Goal: Task Accomplishment & Management: Manage account settings

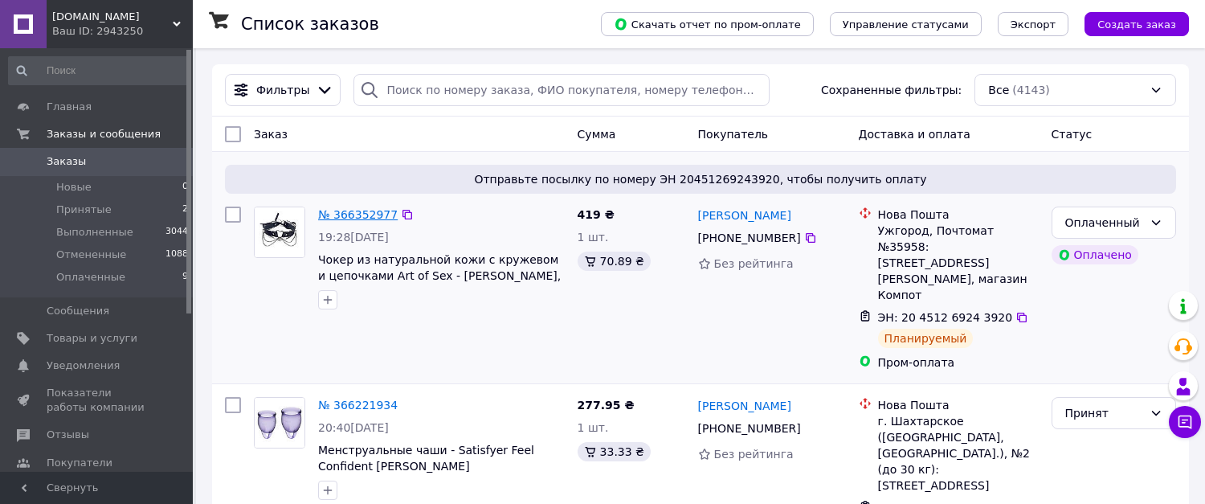
click at [335, 221] on link "№ 366352977" at bounding box center [358, 214] width 80 height 13
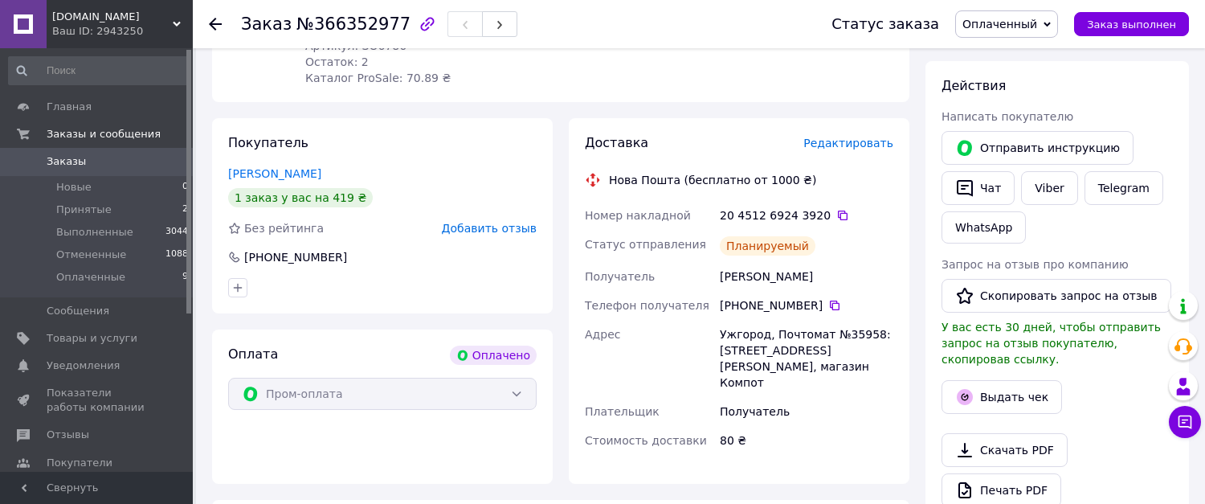
scroll to position [241, 0]
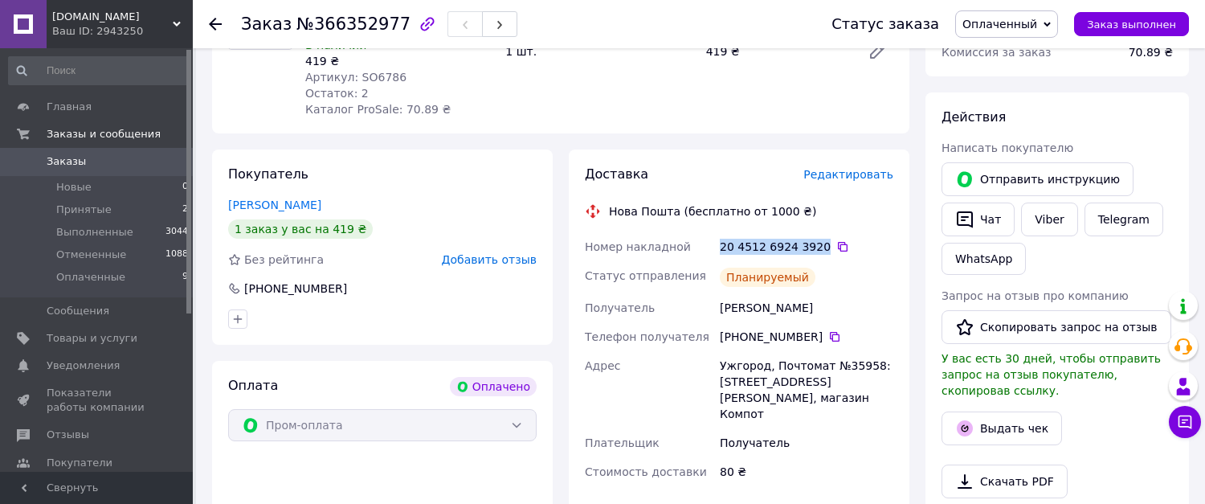
drag, startPoint x: 720, startPoint y: 246, endPoint x: 812, endPoint y: 249, distance: 92.5
click at [812, 249] on div "20 4512 6924 3920" at bounding box center [807, 247] width 174 height 16
copy div "20 4512 6924 3920"
click at [843, 178] on span "Редактировать" at bounding box center [849, 174] width 90 height 13
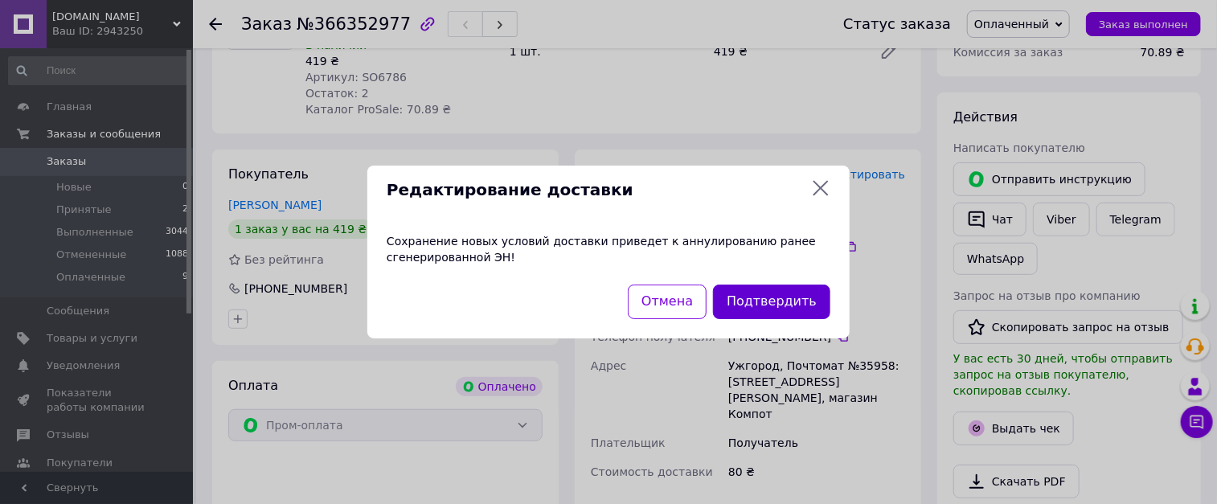
click at [755, 308] on button "Подтвердить" at bounding box center [771, 301] width 117 height 35
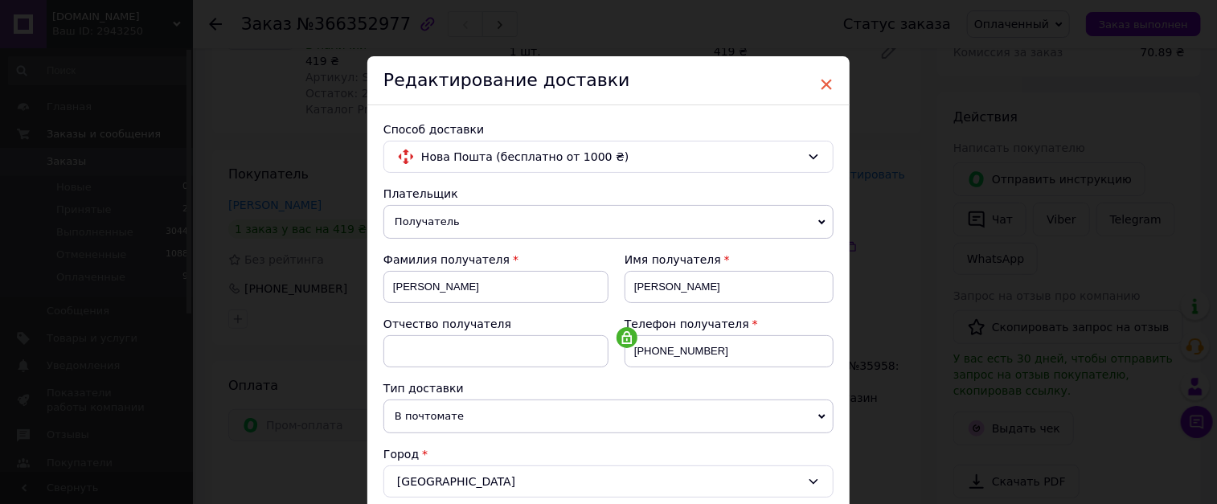
click at [820, 83] on span "×" at bounding box center [826, 84] width 14 height 27
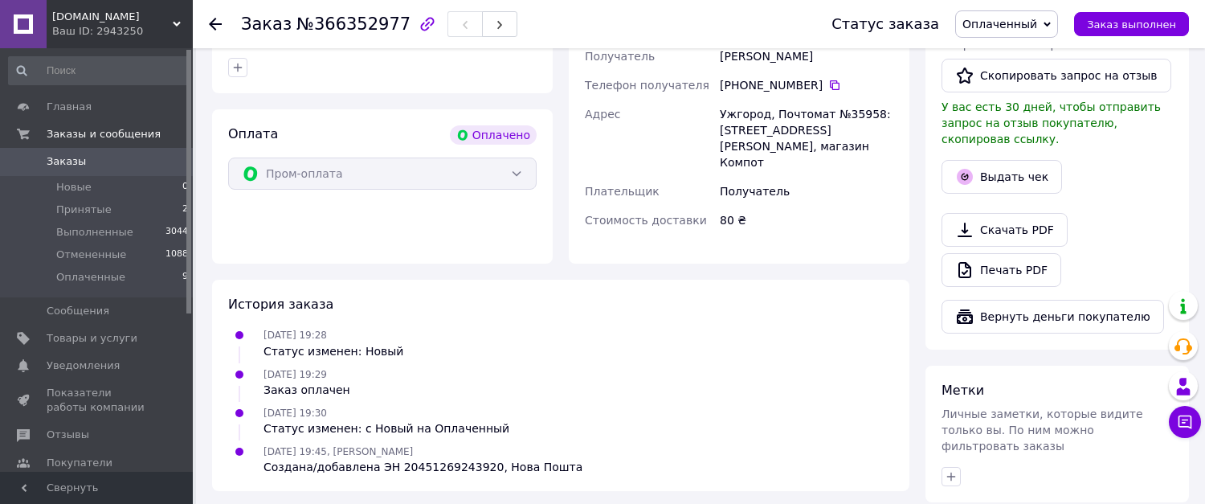
scroll to position [482, 0]
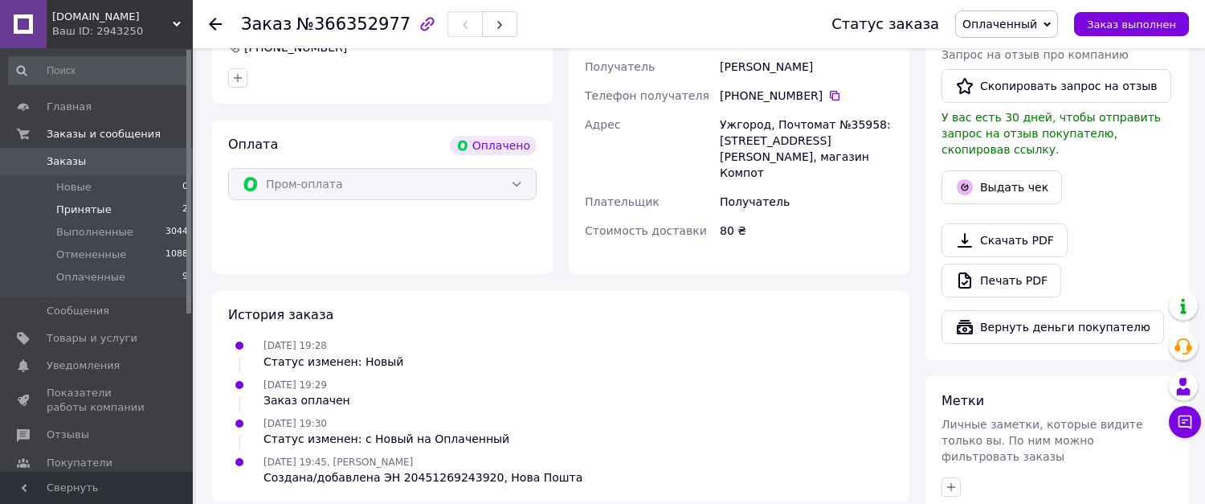
click at [108, 211] on li "Принятые 2" at bounding box center [99, 209] width 198 height 22
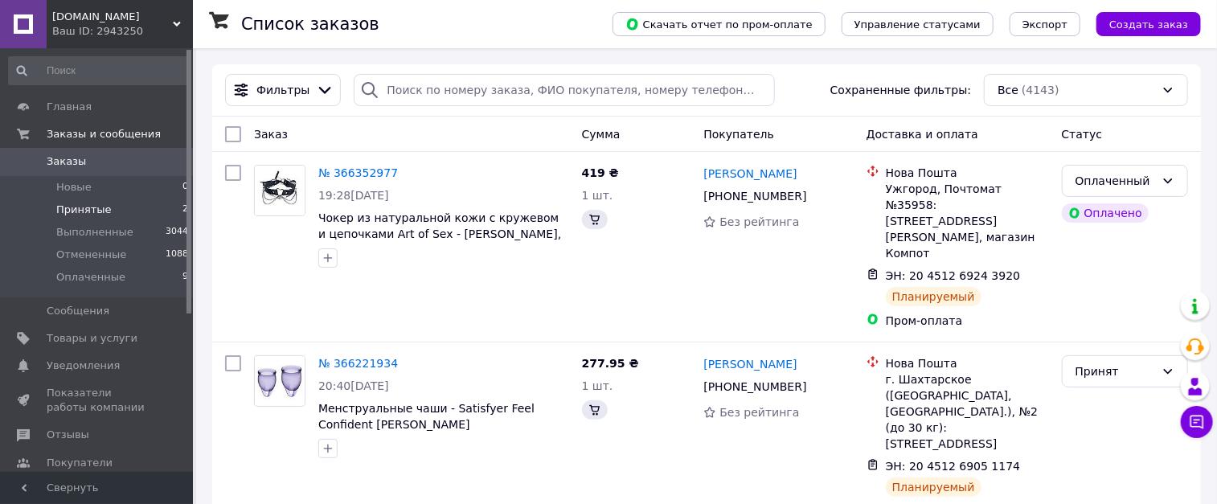
click at [81, 211] on span "Принятые" at bounding box center [83, 209] width 55 height 14
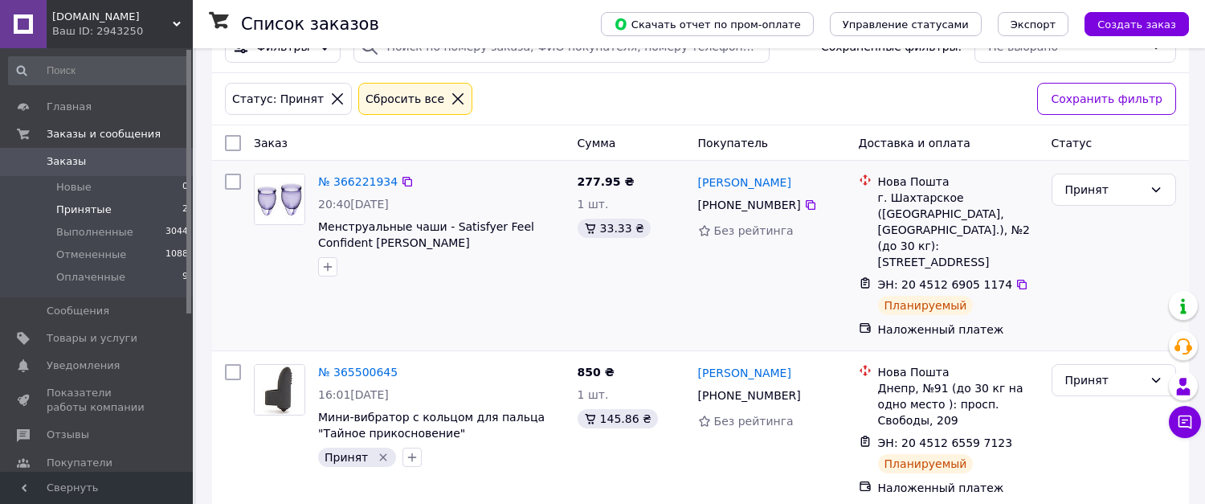
scroll to position [48, 0]
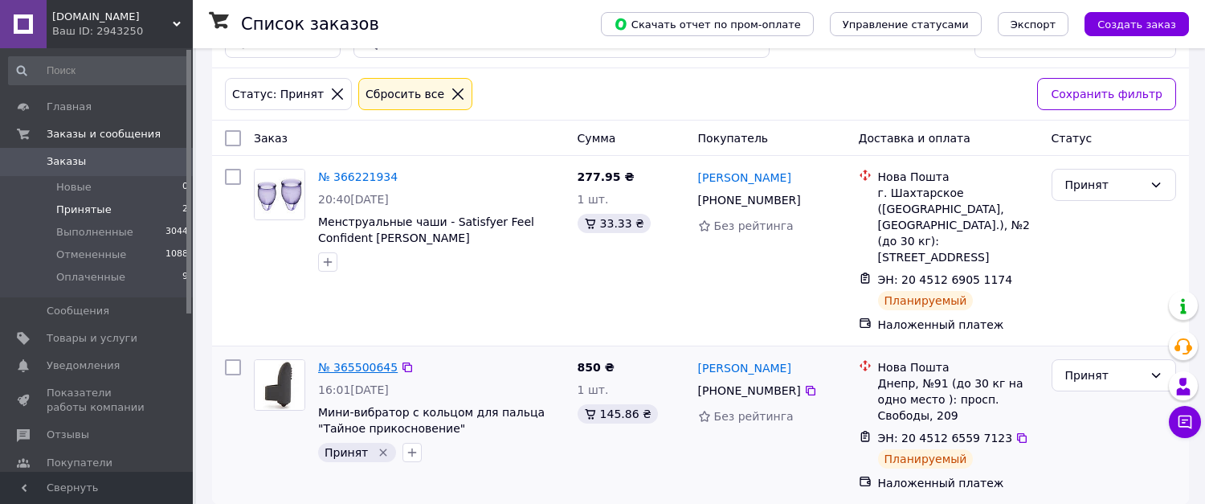
click at [337, 369] on link "№ 365500645" at bounding box center [358, 367] width 80 height 13
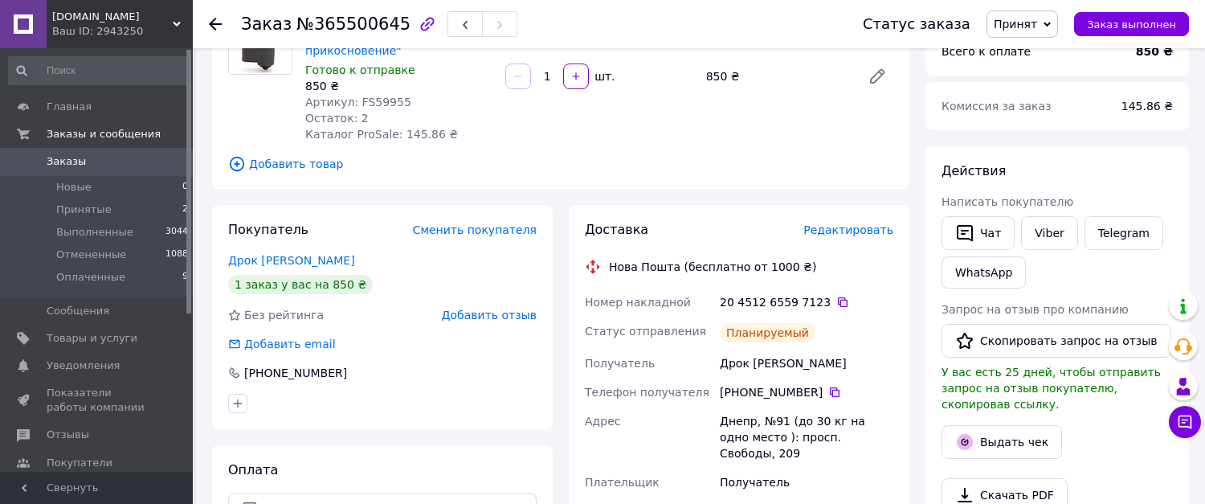
scroll to position [145, 0]
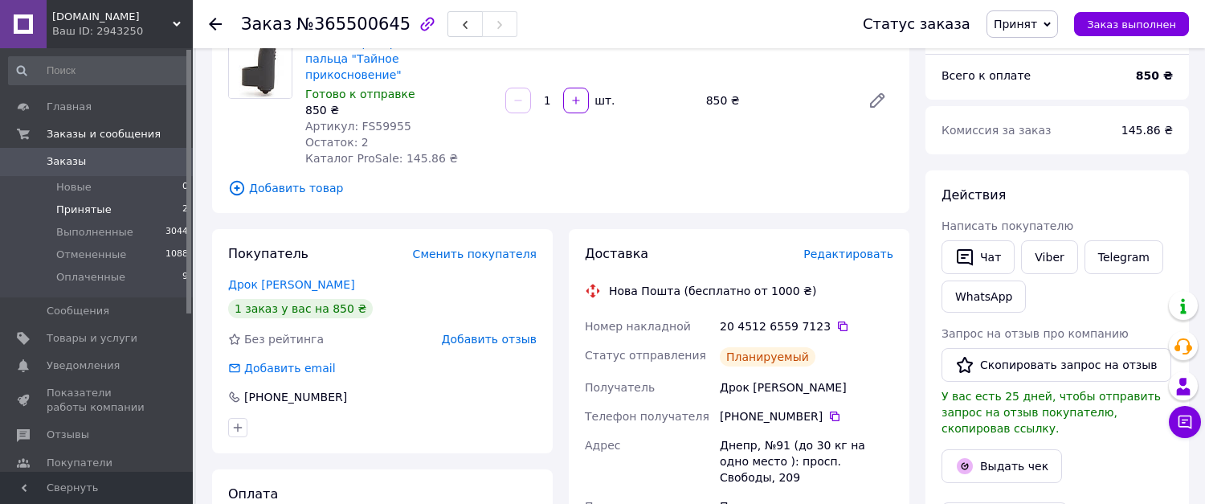
click at [78, 198] on li "Принятые 2" at bounding box center [99, 209] width 198 height 22
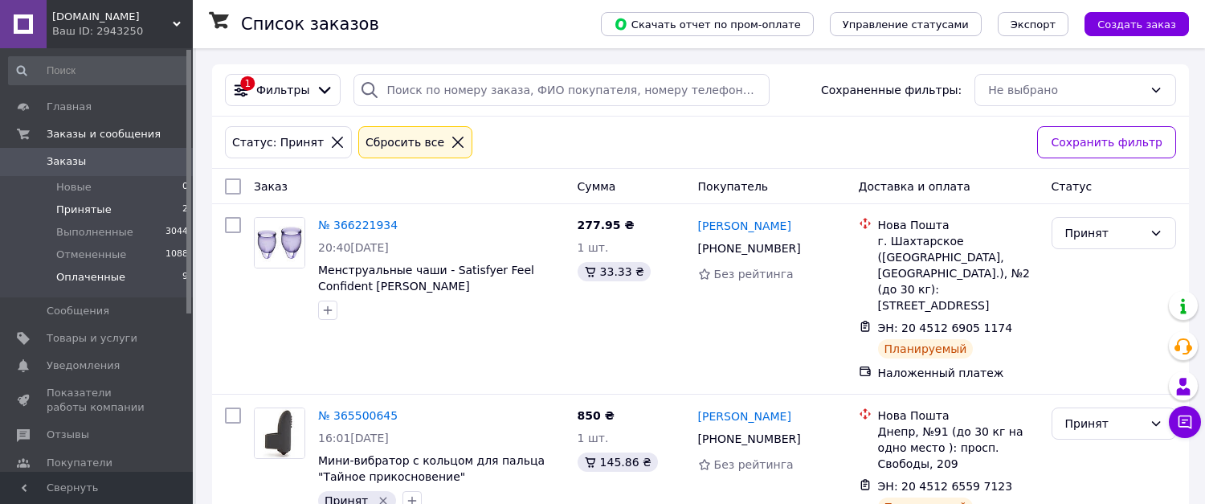
click at [99, 275] on span "Оплаченные" at bounding box center [90, 277] width 69 height 14
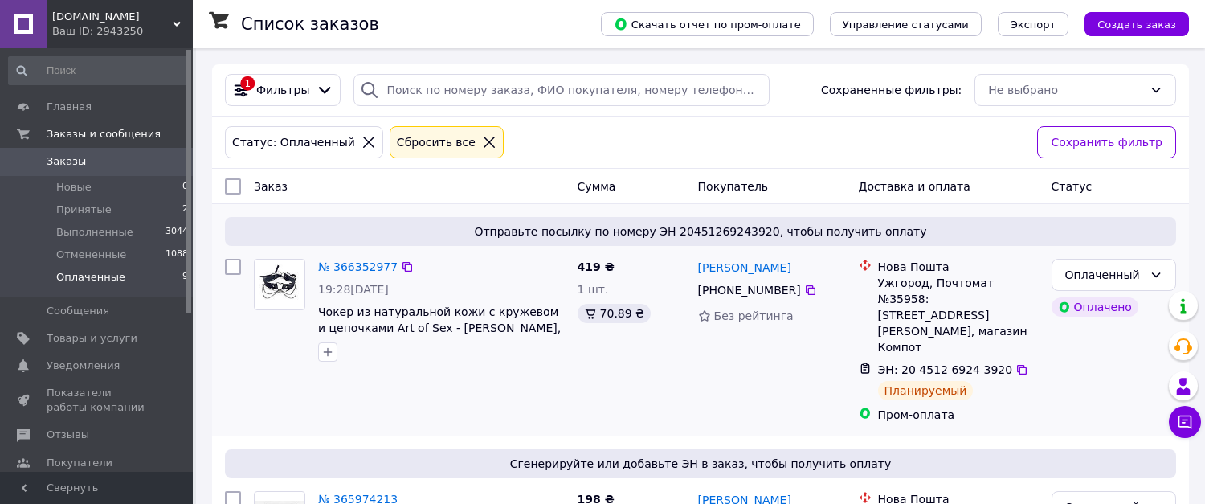
click at [346, 263] on div "№ 366352977 19:28[DATE] Чокер из натуральной кожи с кружевом и цепочками Art of…" at bounding box center [442, 310] width 260 height 116
click at [342, 264] on link "№ 366352977" at bounding box center [358, 266] width 80 height 13
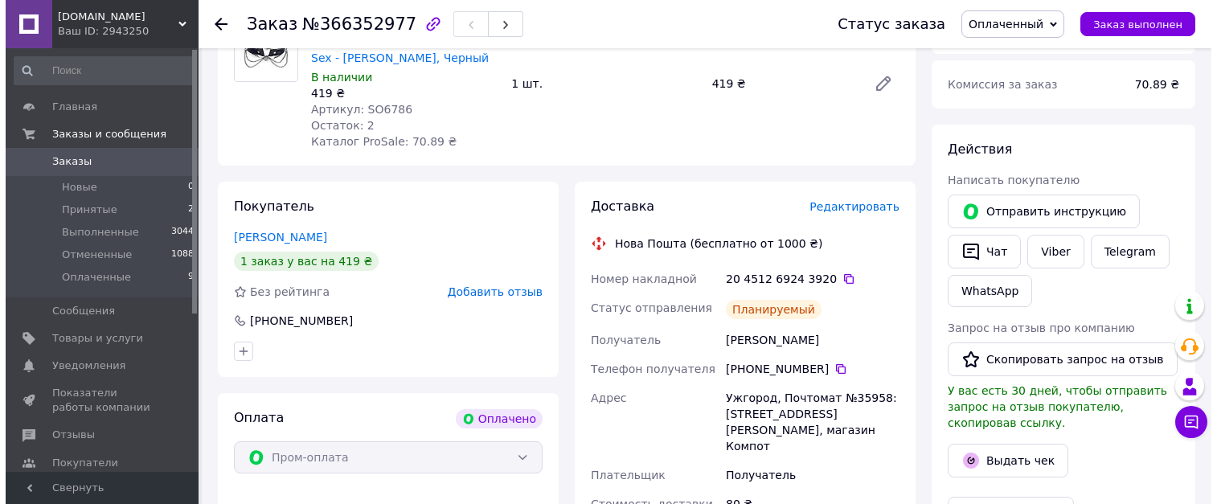
scroll to position [241, 0]
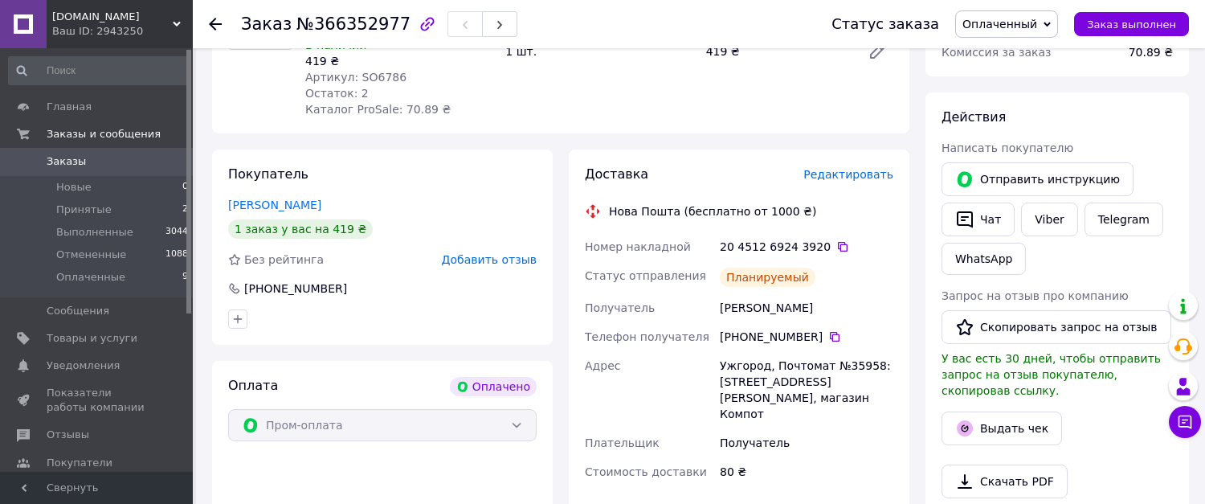
click at [857, 173] on span "Редактировать" at bounding box center [849, 174] width 90 height 13
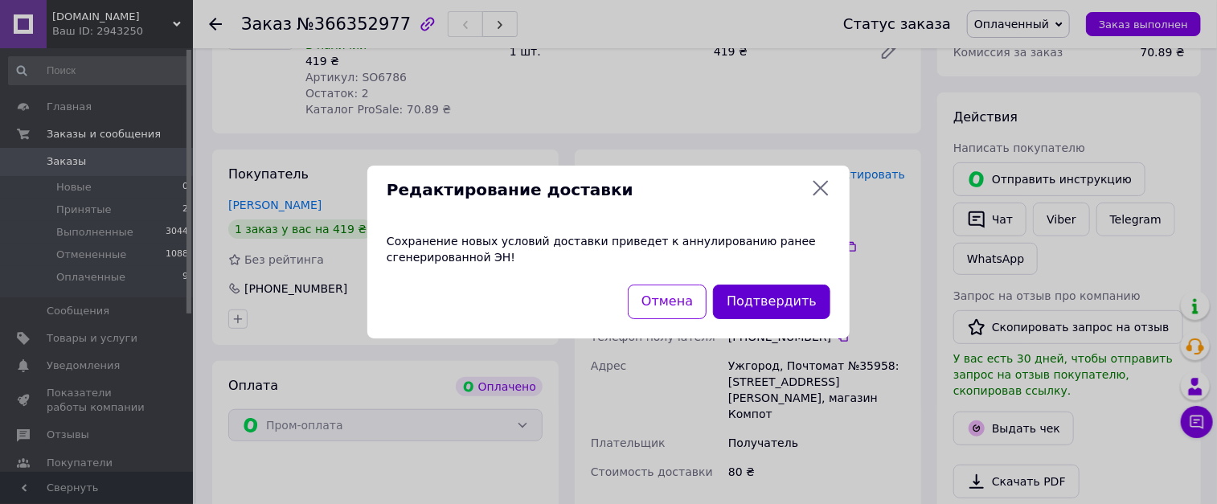
click at [791, 301] on button "Подтвердить" at bounding box center [771, 301] width 117 height 35
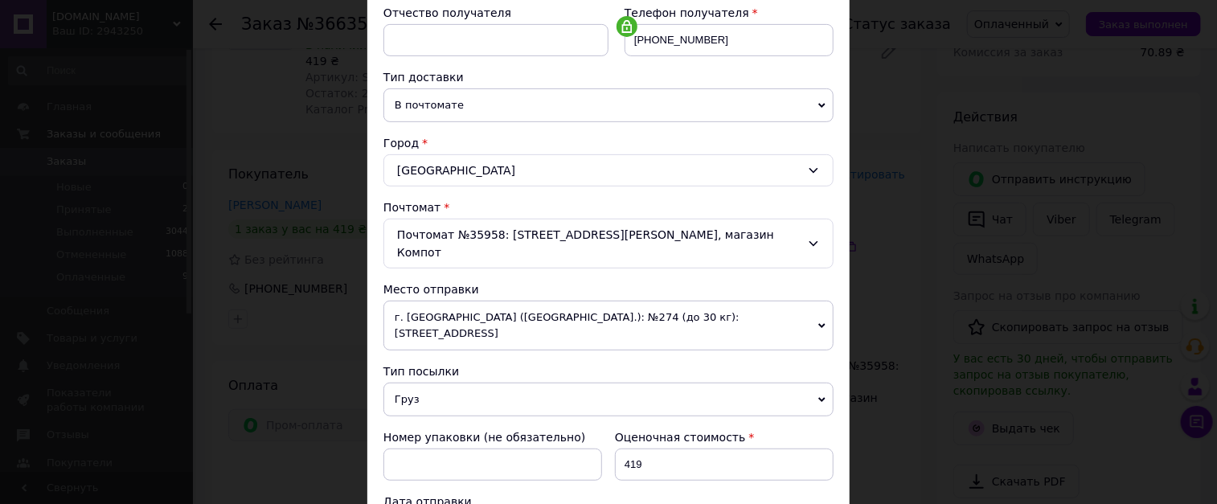
scroll to position [321, 0]
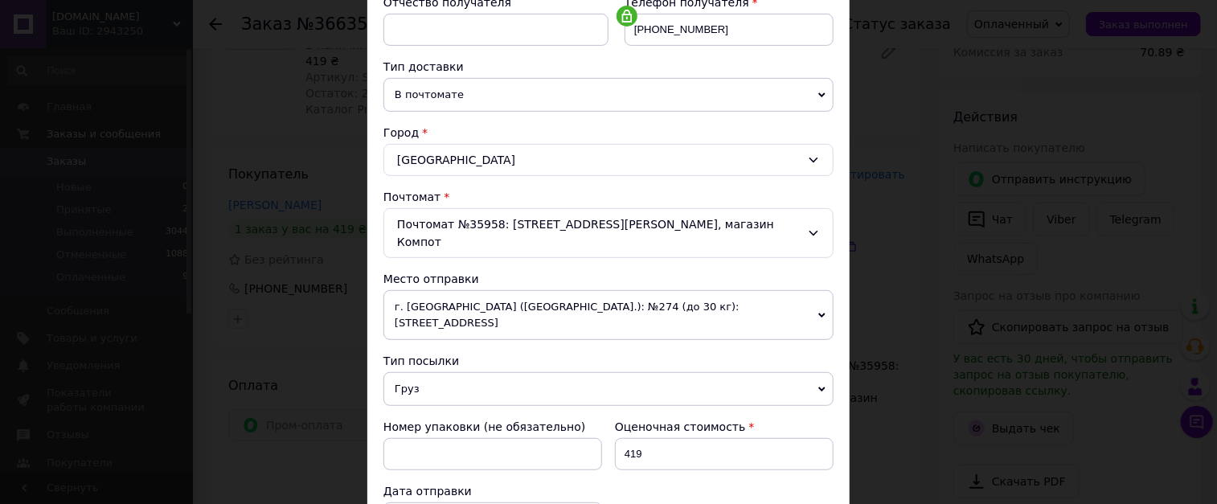
click at [821, 312] on icon at bounding box center [821, 315] width 7 height 7
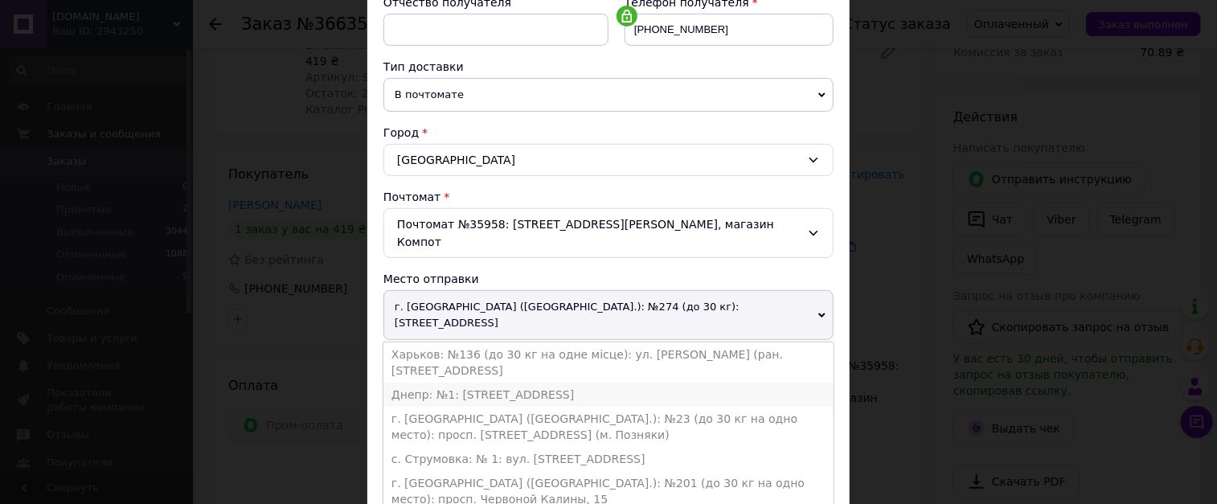
click at [519, 382] on li "Днепр: №1: [STREET_ADDRESS]" at bounding box center [608, 394] width 450 height 24
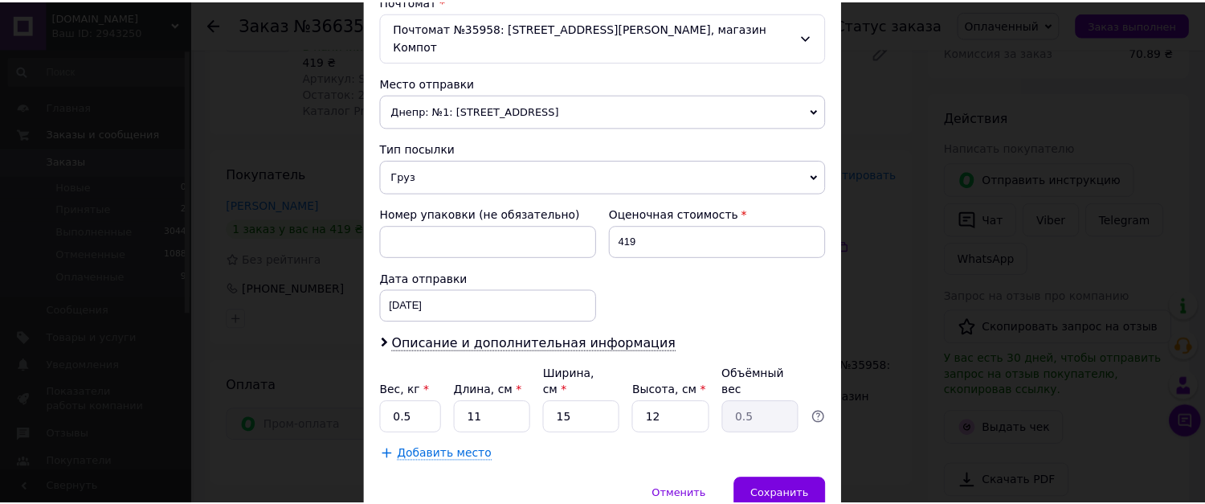
scroll to position [558, 0]
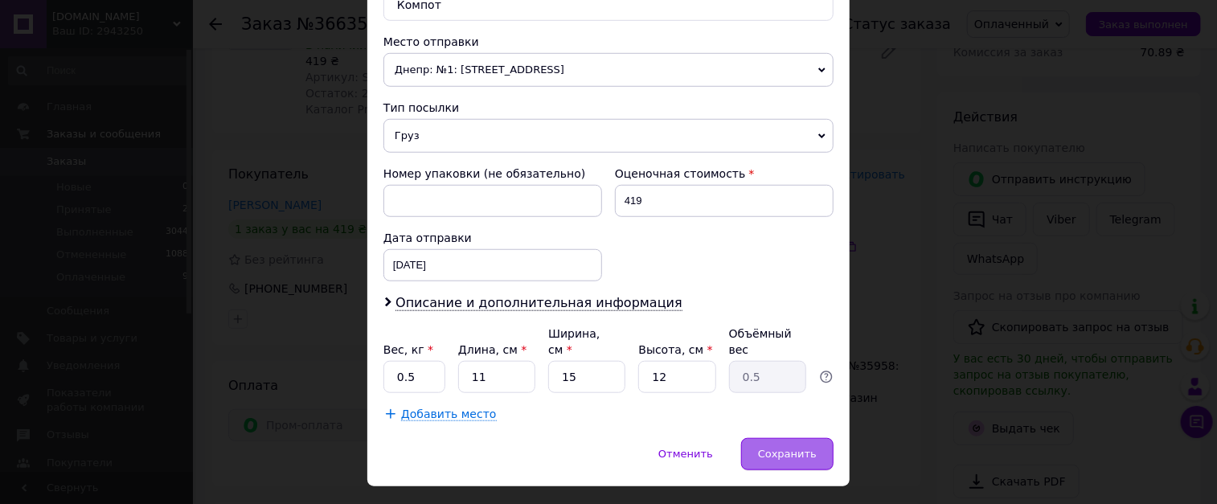
click at [804, 438] on div "Сохранить" at bounding box center [787, 454] width 92 height 32
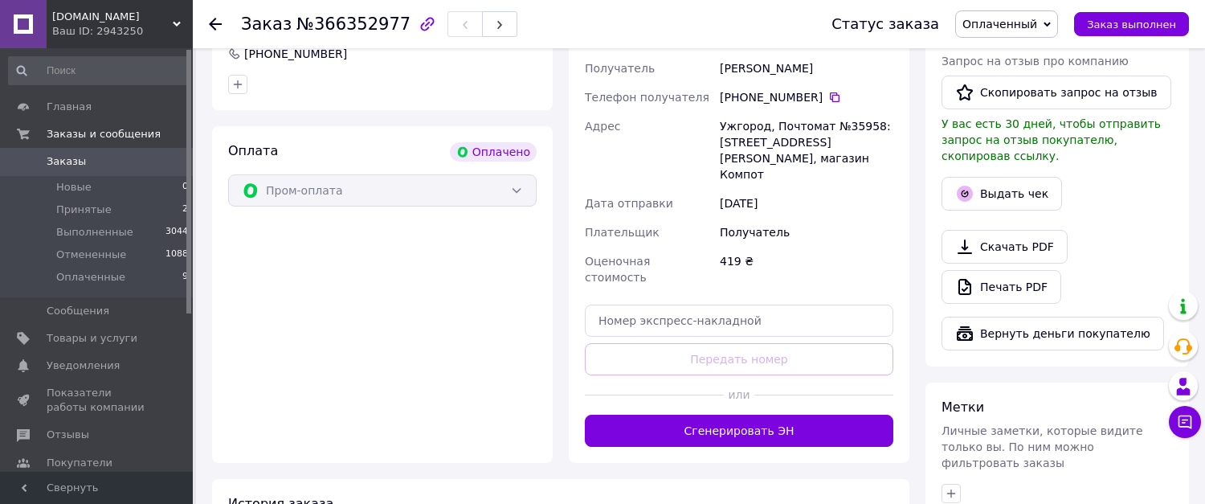
scroll to position [482, 0]
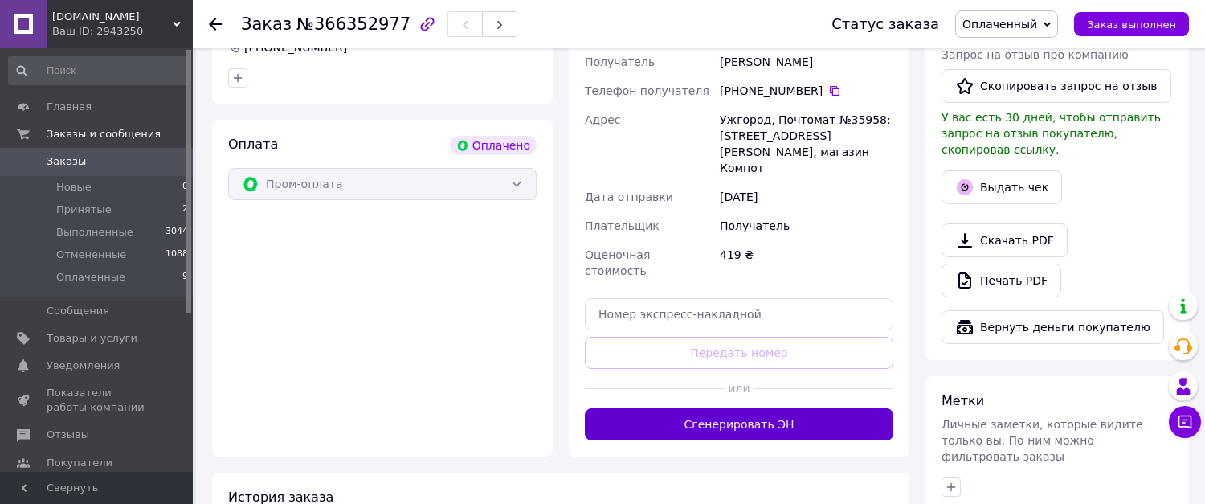
click at [786, 408] on button "Сгенерировать ЭН" at bounding box center [739, 424] width 309 height 32
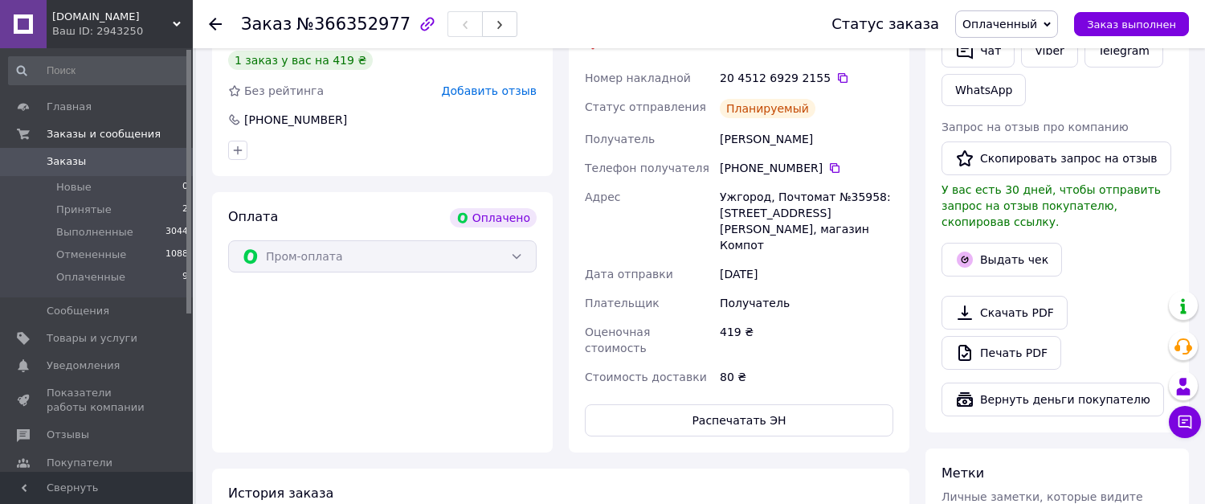
scroll to position [402, 0]
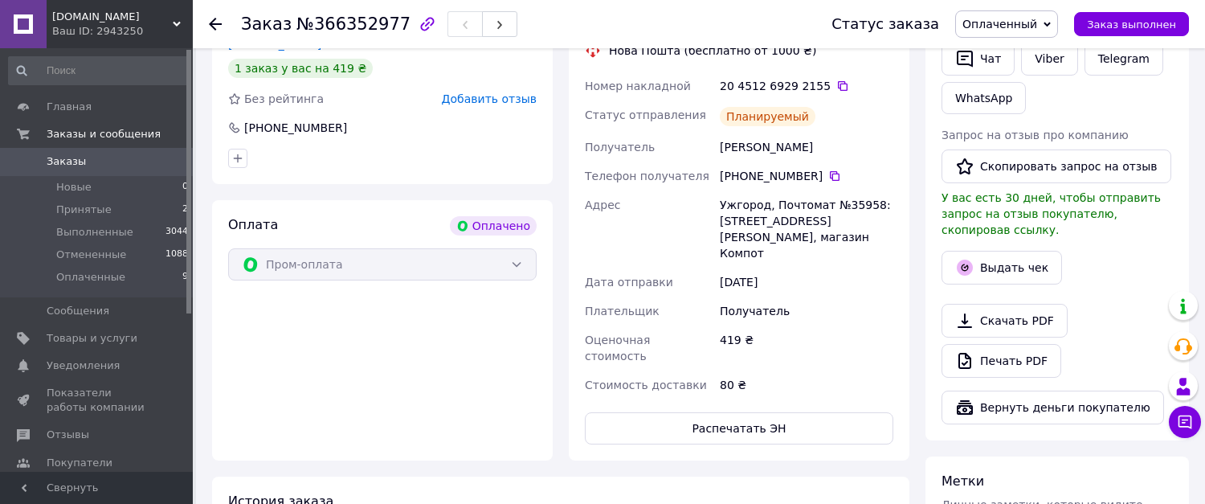
drag, startPoint x: 720, startPoint y: 148, endPoint x: 836, endPoint y: 144, distance: 115.8
click at [836, 144] on div "[PERSON_NAME]" at bounding box center [807, 147] width 180 height 29
copy div "[PERSON_NAME]"
click at [714, 412] on button "Распечатать ЭН" at bounding box center [739, 428] width 309 height 32
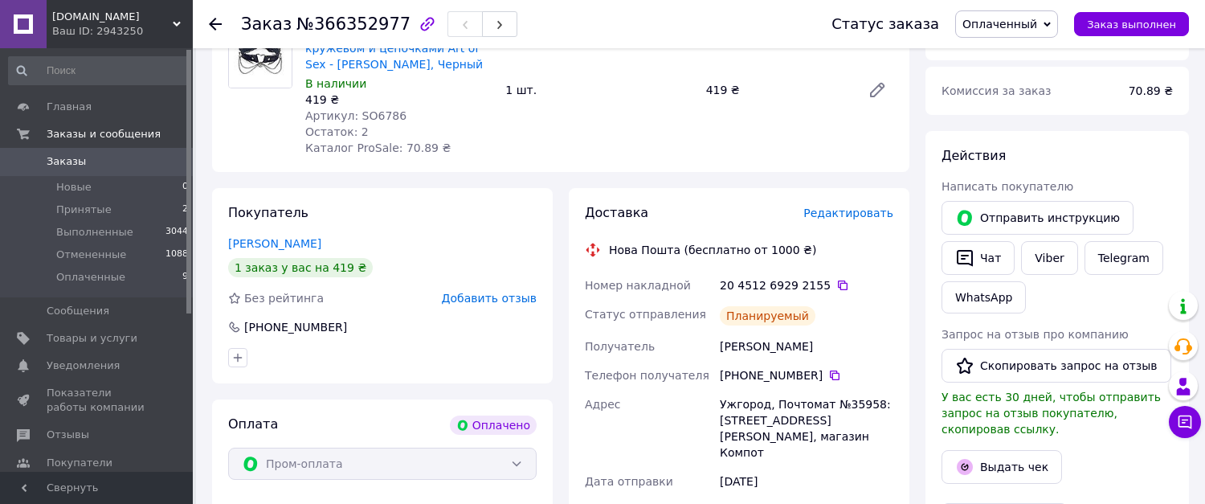
scroll to position [0, 0]
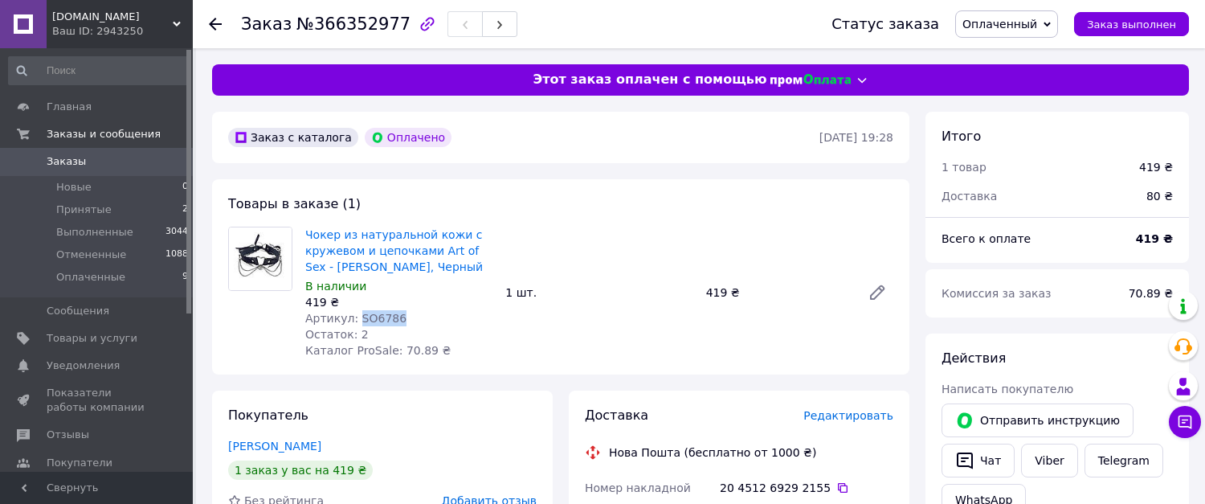
drag, startPoint x: 354, startPoint y: 321, endPoint x: 411, endPoint y: 317, distance: 57.9
click at [411, 317] on div "Артикул: SO6786" at bounding box center [398, 318] width 187 height 16
copy span "SO6786"
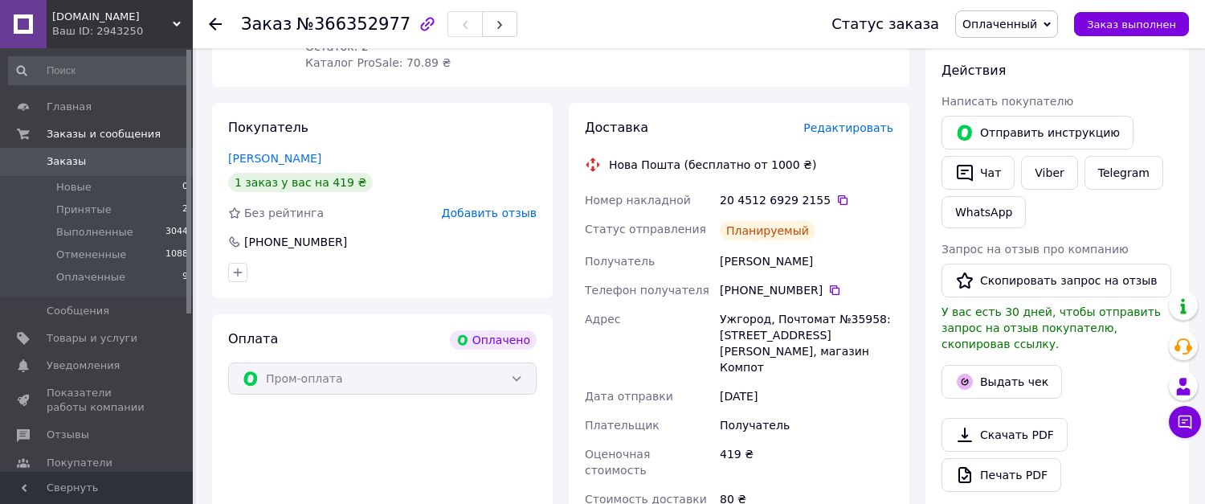
scroll to position [482, 0]
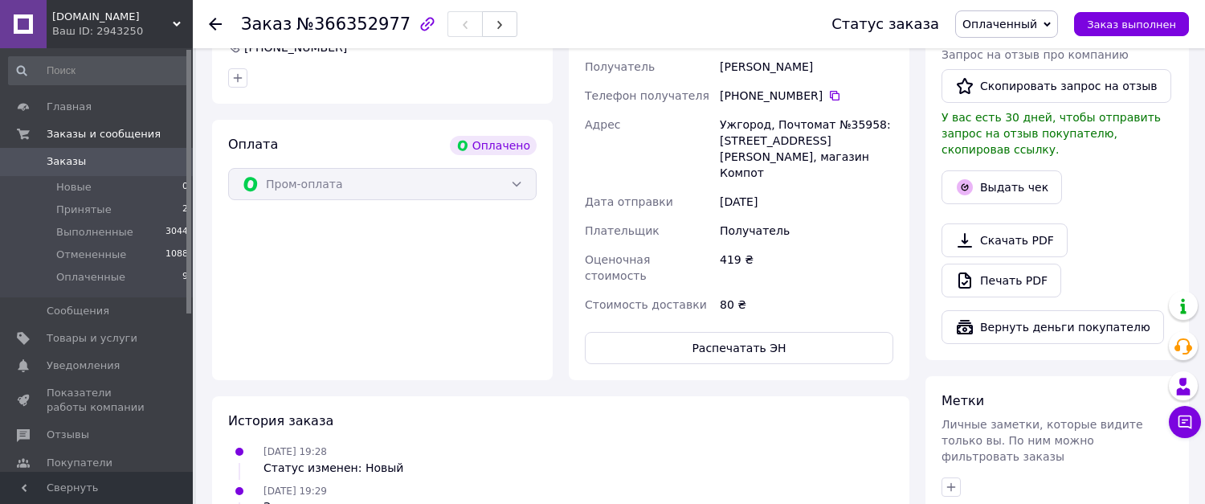
click at [517, 179] on div "Пром-оплата" at bounding box center [382, 184] width 309 height 32
click at [517, 186] on div "Пром-оплата" at bounding box center [382, 184] width 309 height 32
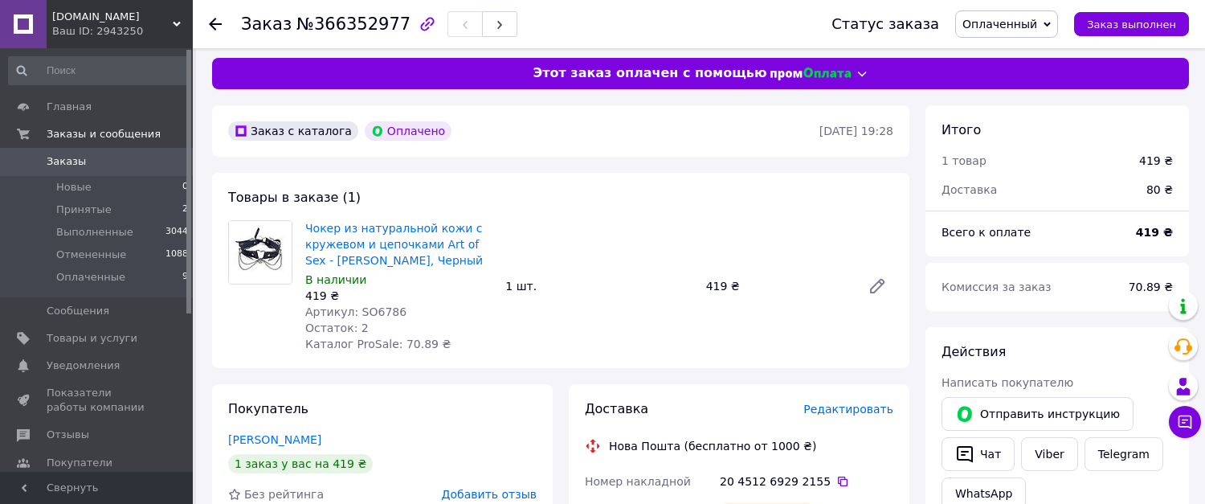
scroll to position [0, 0]
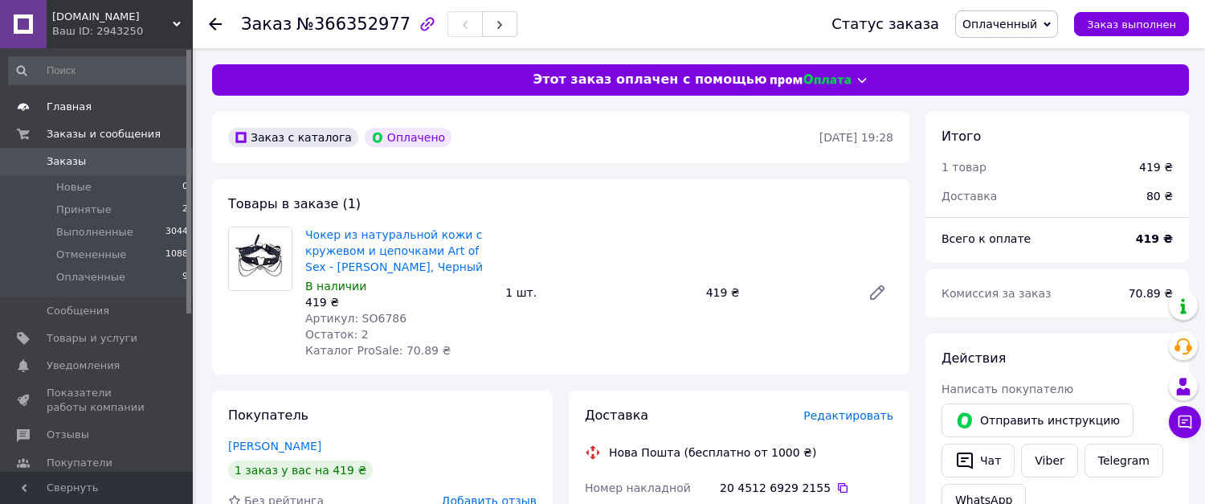
click at [73, 106] on span "Главная" at bounding box center [69, 107] width 45 height 14
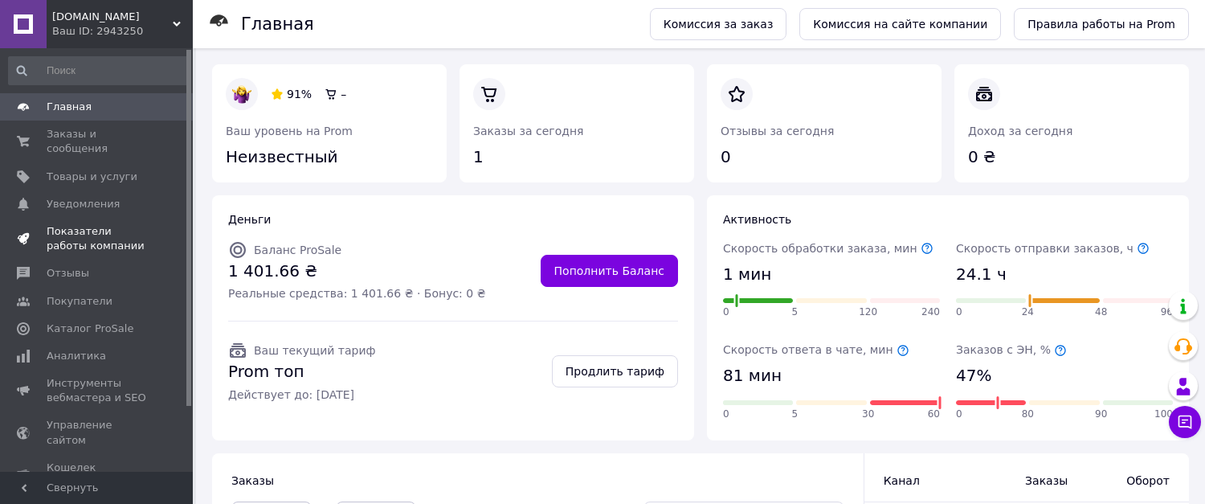
click at [72, 224] on span "Показатели работы компании" at bounding box center [98, 238] width 102 height 29
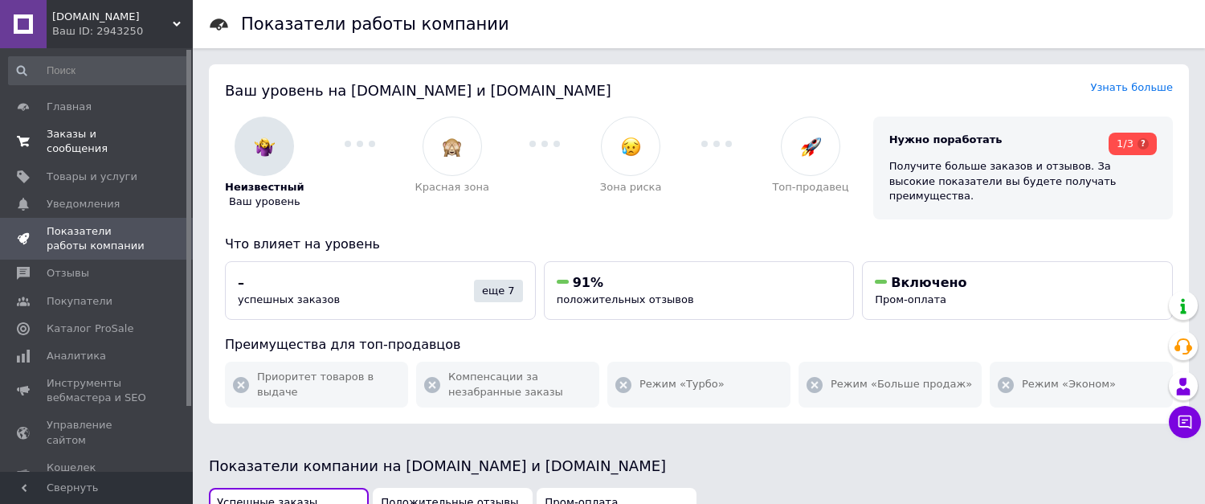
click at [130, 134] on span "Заказы и сообщения" at bounding box center [98, 141] width 102 height 29
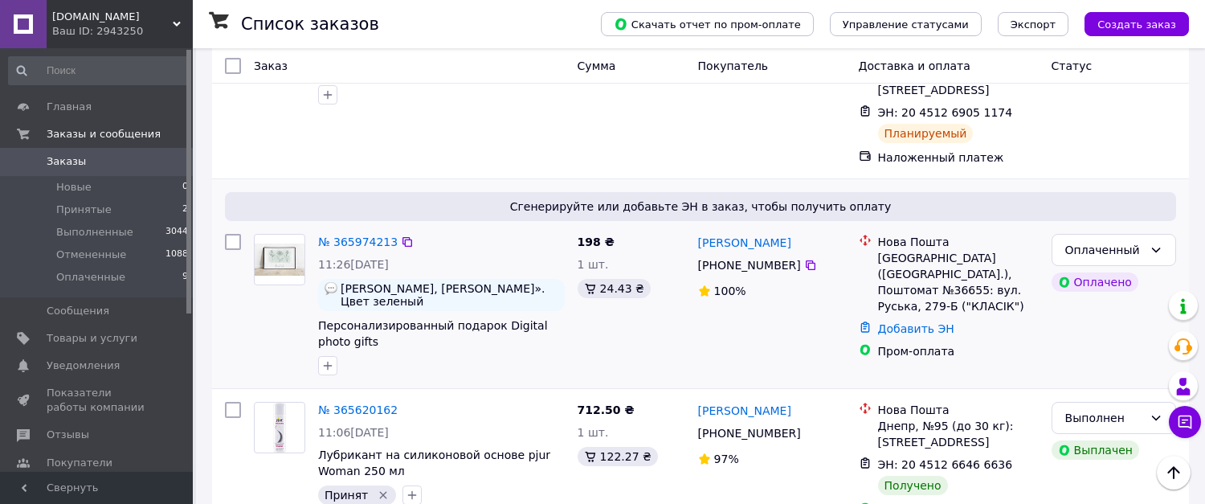
scroll to position [402, 0]
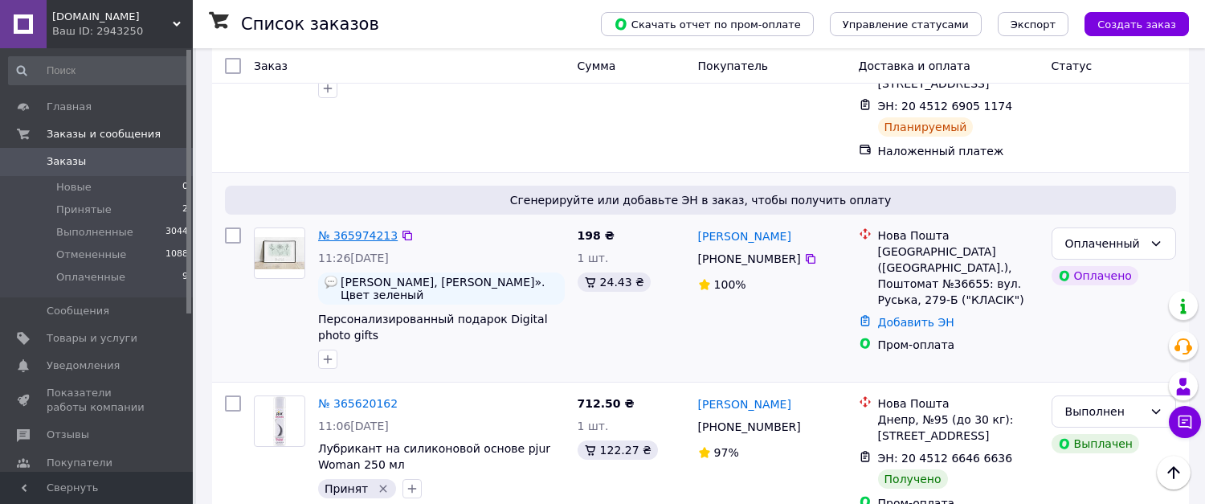
click at [360, 229] on link "№ 365974213" at bounding box center [358, 235] width 80 height 13
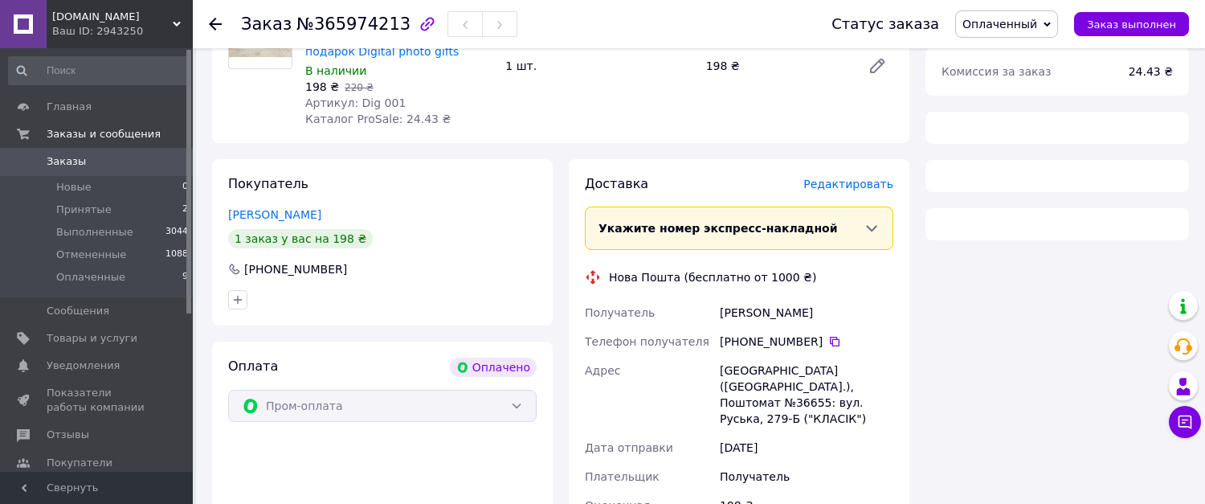
scroll to position [402, 0]
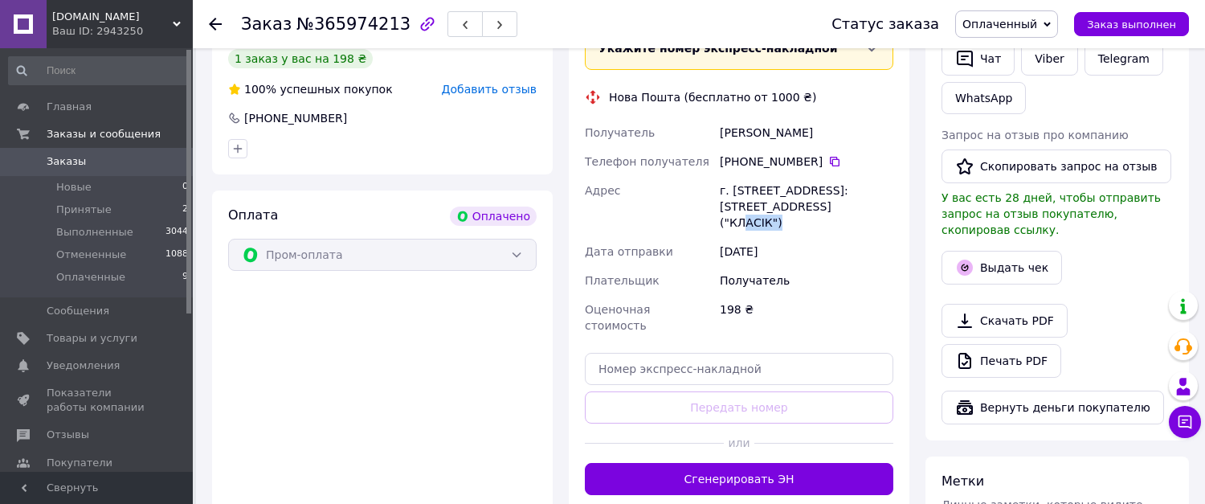
drag, startPoint x: 787, startPoint y: 207, endPoint x: 804, endPoint y: 203, distance: 16.6
click at [820, 209] on div "г. [STREET_ADDRESS]: [STREET_ADDRESS] ("КЛАСІК")" at bounding box center [807, 206] width 180 height 61
copy div "36655:"
click at [834, 272] on div "Получатель" at bounding box center [807, 280] width 180 height 29
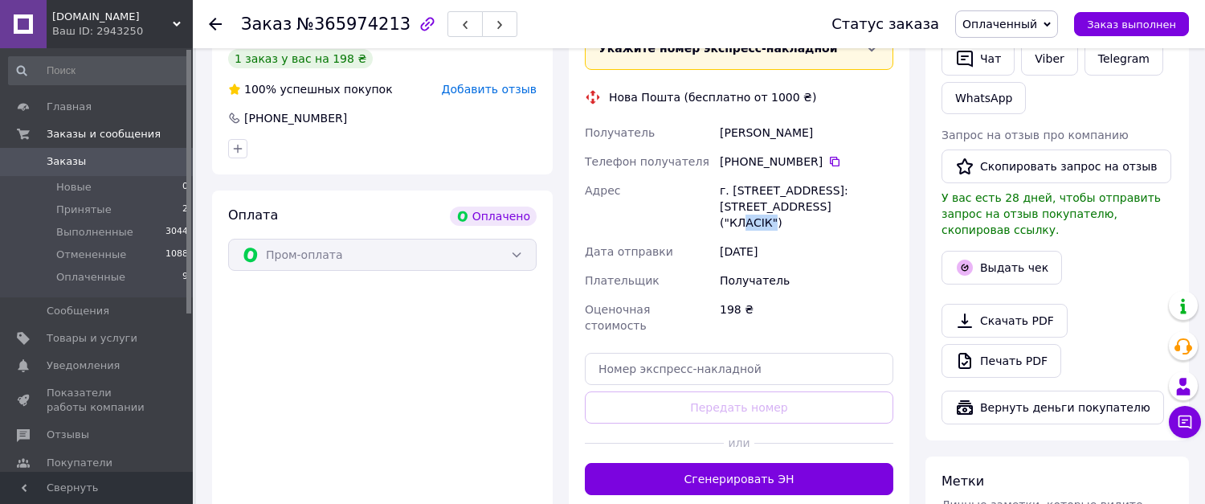
drag, startPoint x: 788, startPoint y: 207, endPoint x: 816, endPoint y: 207, distance: 28.1
click at [816, 207] on div "г. [STREET_ADDRESS]: [STREET_ADDRESS] ("КЛАСІК")" at bounding box center [807, 206] width 180 height 61
copy div "36655"
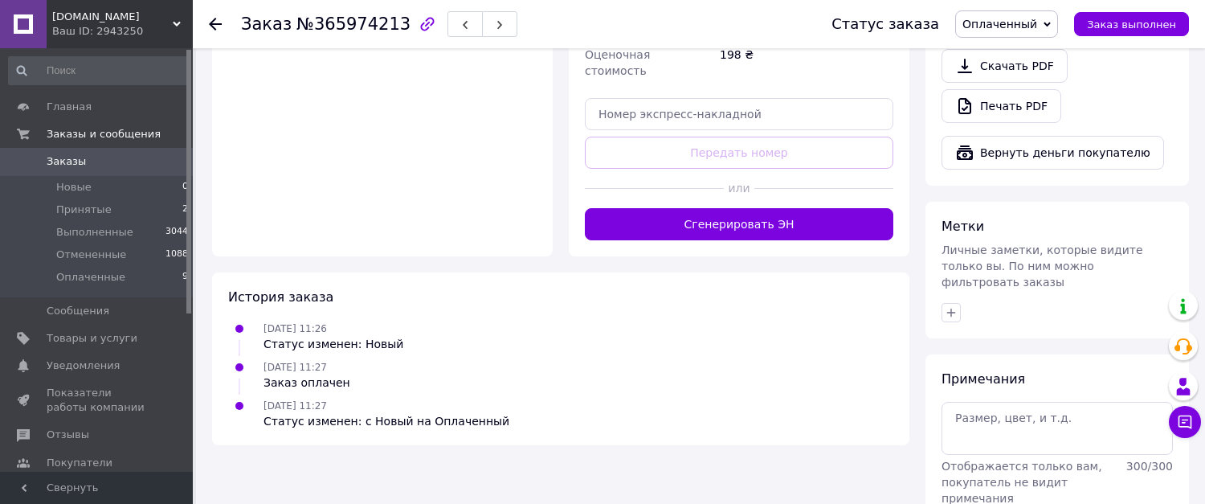
scroll to position [460, 0]
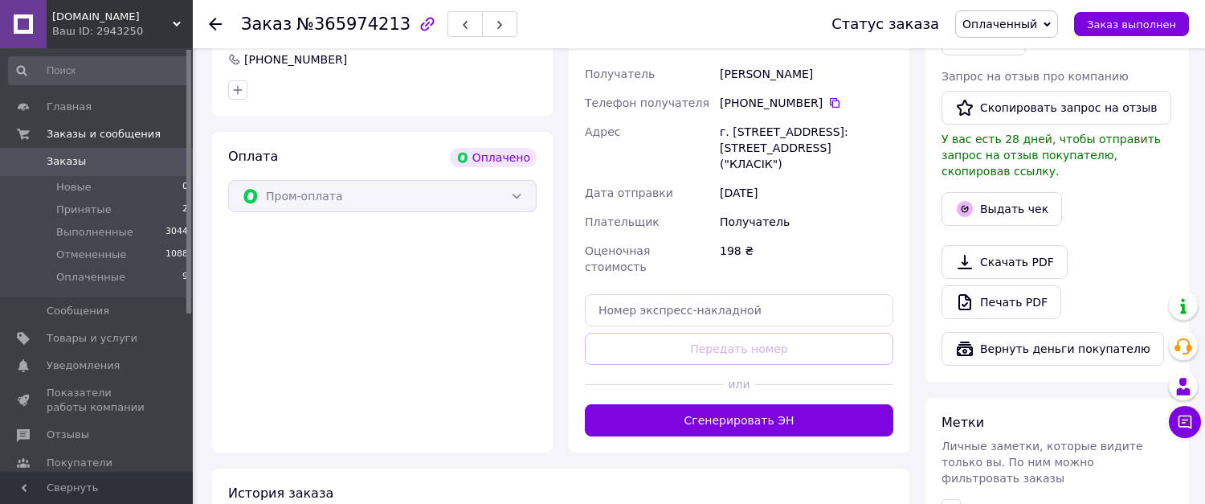
click at [1118, 245] on div "Скачать PDF   Печать PDF" at bounding box center [1057, 282] width 231 height 74
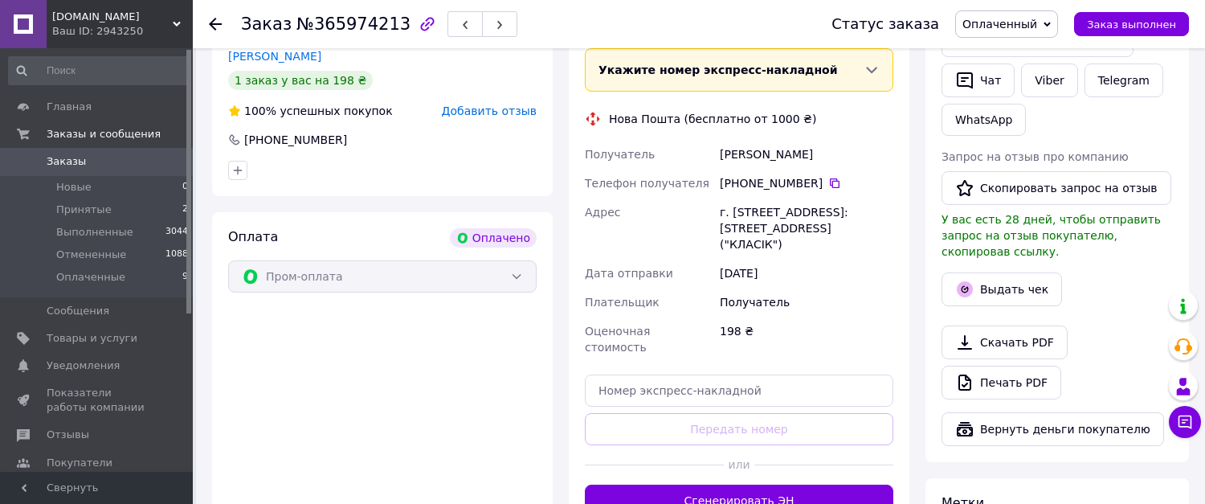
scroll to position [300, 0]
